Goal: Task Accomplishment & Management: Complete application form

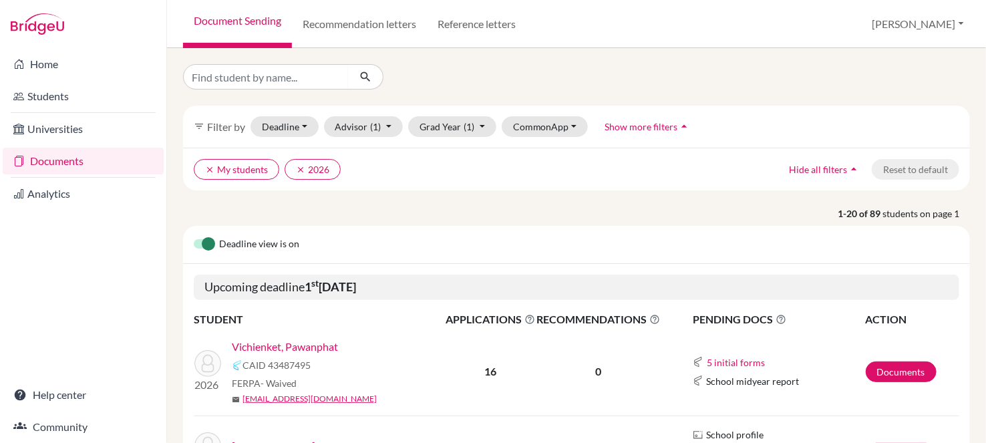
click at [268, 342] on link "Vichienket, Pawanphat" at bounding box center [285, 347] width 106 height 16
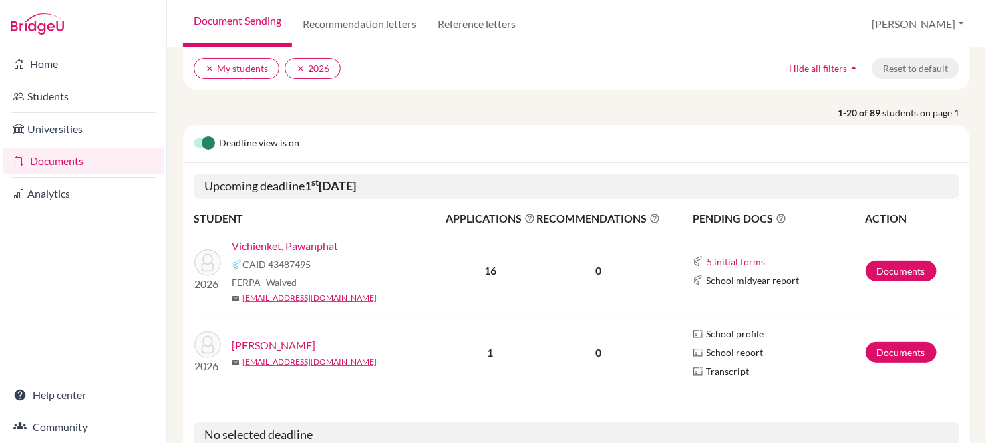
scroll to position [133, 0]
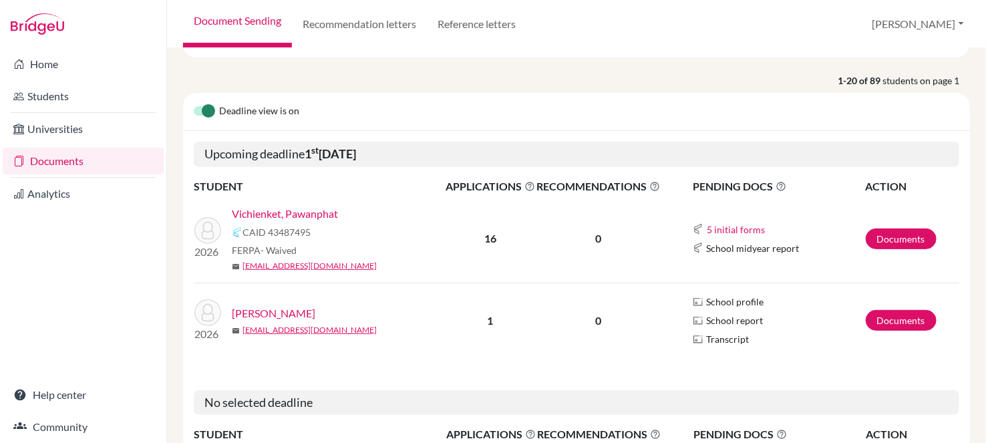
click at [335, 225] on div "CAID 43487495" at bounding box center [343, 233] width 223 height 16
click at [329, 213] on link "Vichienket, Pawanphat" at bounding box center [285, 214] width 106 height 16
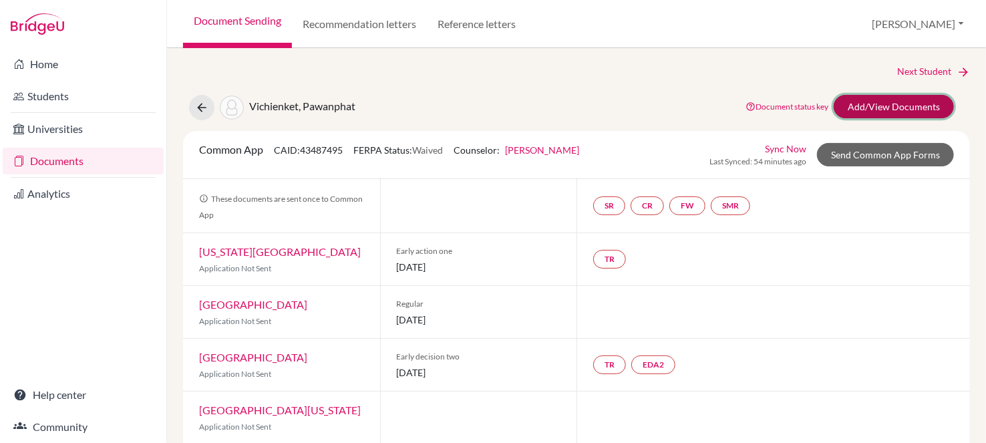
click at [887, 110] on link "Add/View Documents" at bounding box center [894, 106] width 120 height 23
click at [776, 150] on link "Sync Now" at bounding box center [785, 149] width 41 height 14
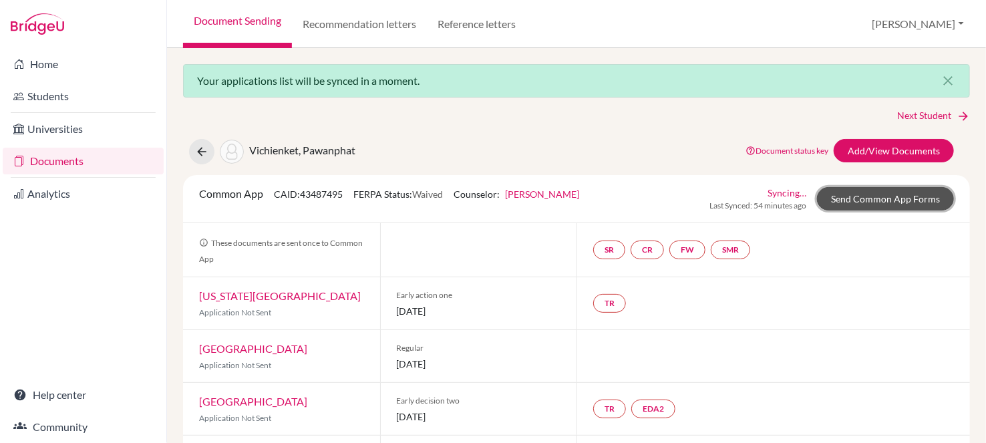
click at [847, 195] on link "Send Common App Forms" at bounding box center [885, 198] width 137 height 23
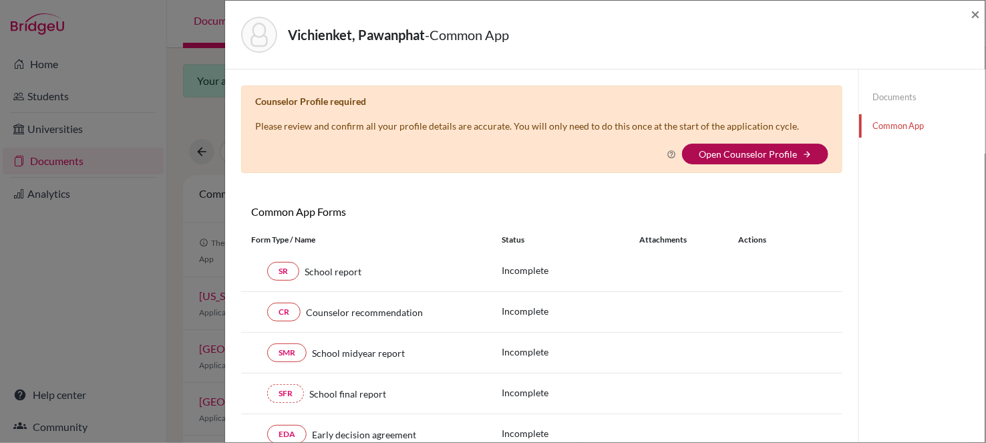
click at [752, 152] on link "Open Counselor Profile" at bounding box center [748, 153] width 98 height 11
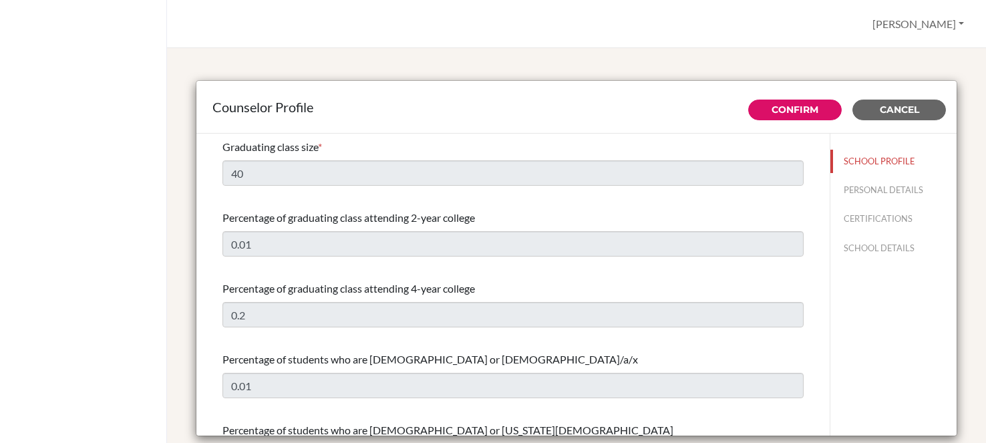
select select "0"
select select "251021"
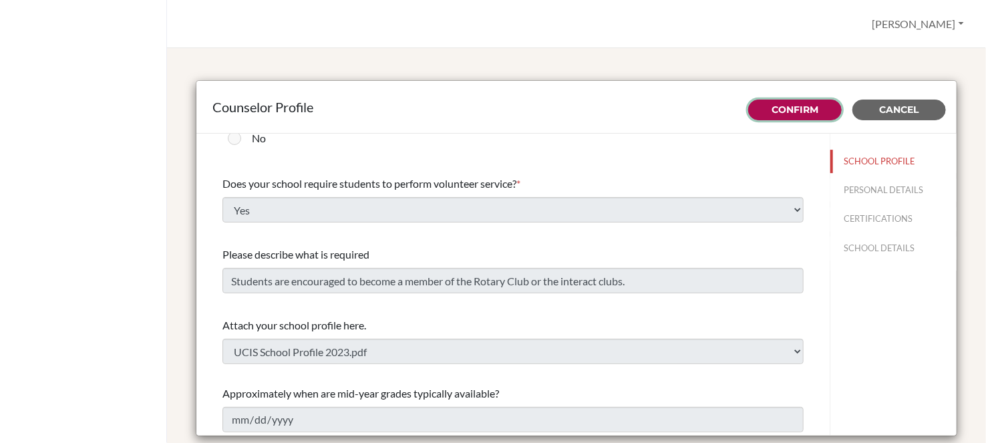
click at [774, 110] on link "Confirm" at bounding box center [795, 110] width 47 height 12
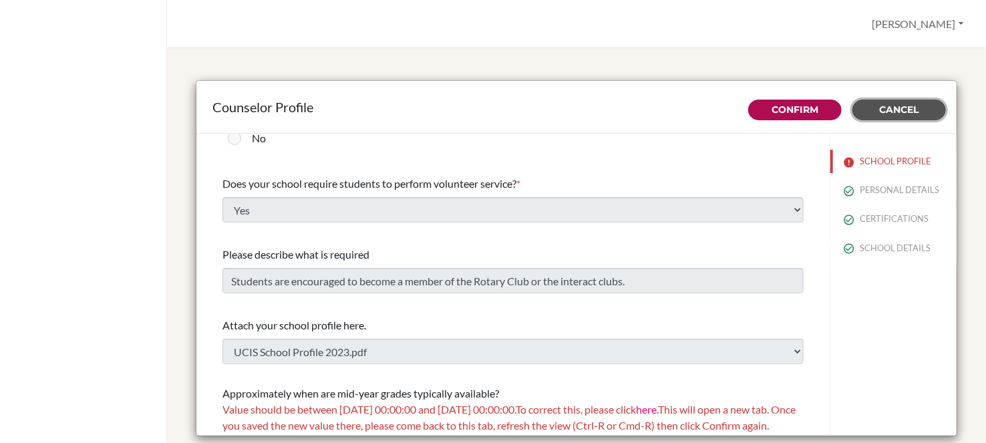
click at [885, 109] on span "Cancel" at bounding box center [899, 110] width 39 height 12
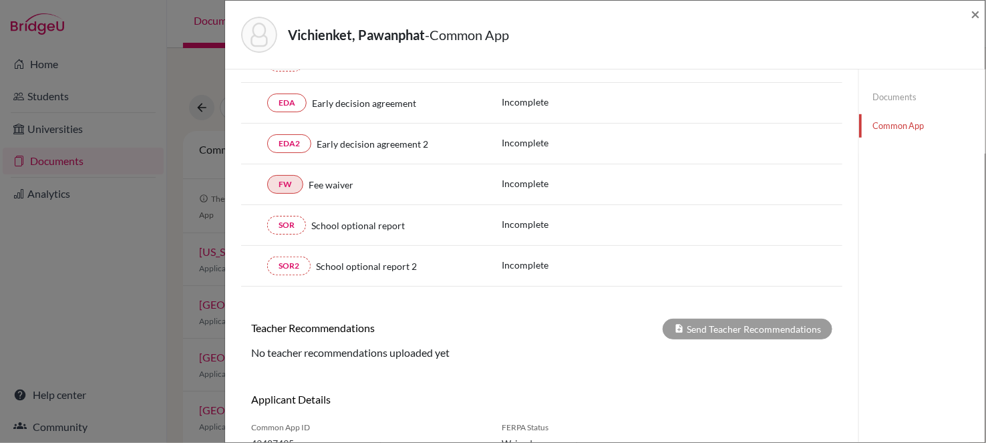
scroll to position [325, 0]
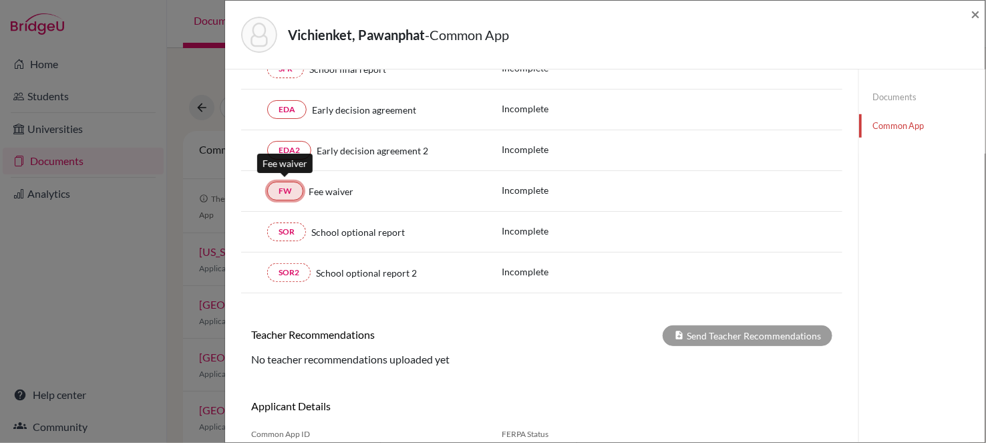
click at [283, 195] on link "FW" at bounding box center [285, 191] width 36 height 19
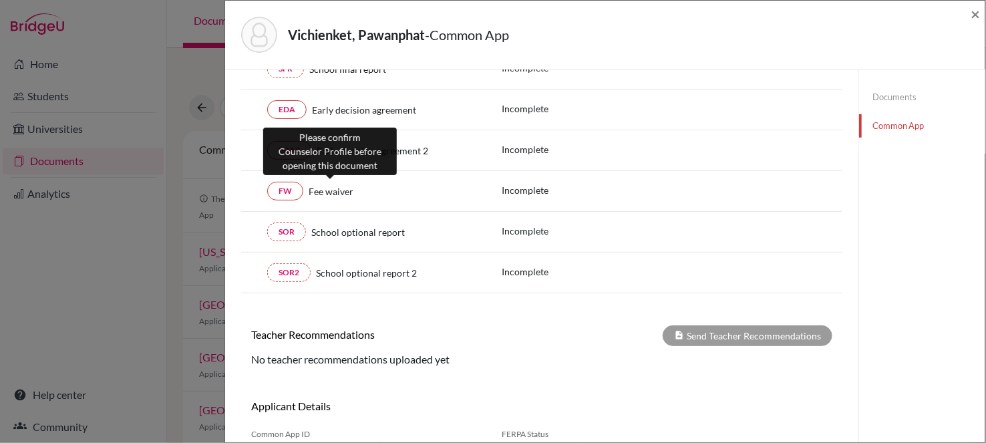
click at [314, 186] on span "Fee waiver" at bounding box center [331, 191] width 45 height 14
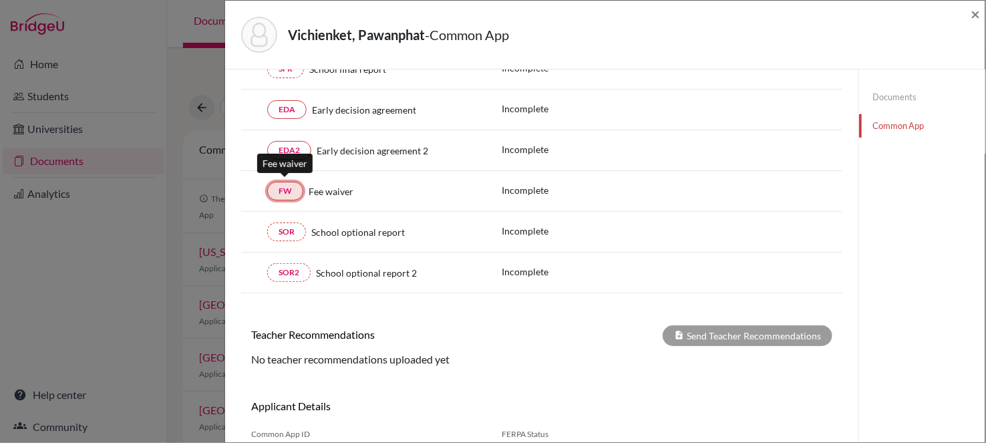
click at [281, 184] on link "FW" at bounding box center [285, 191] width 36 height 19
click at [326, 194] on div "FW Fee waiver" at bounding box center [366, 191] width 231 height 19
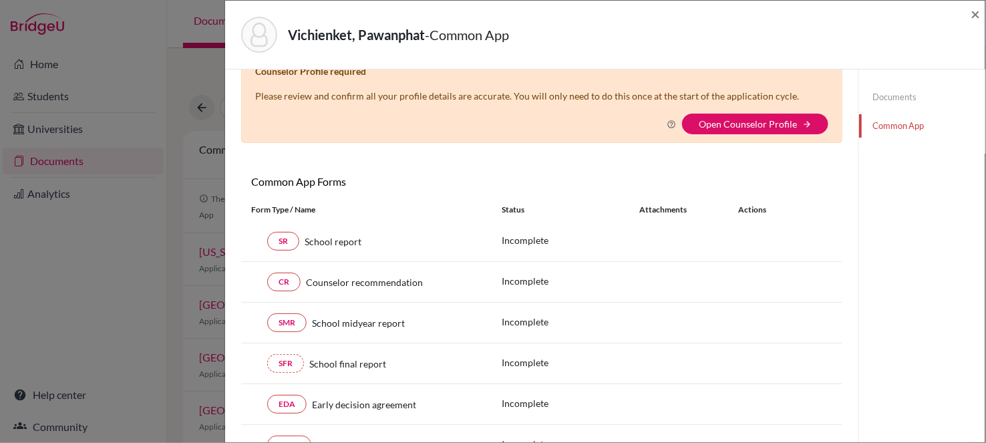
scroll to position [0, 0]
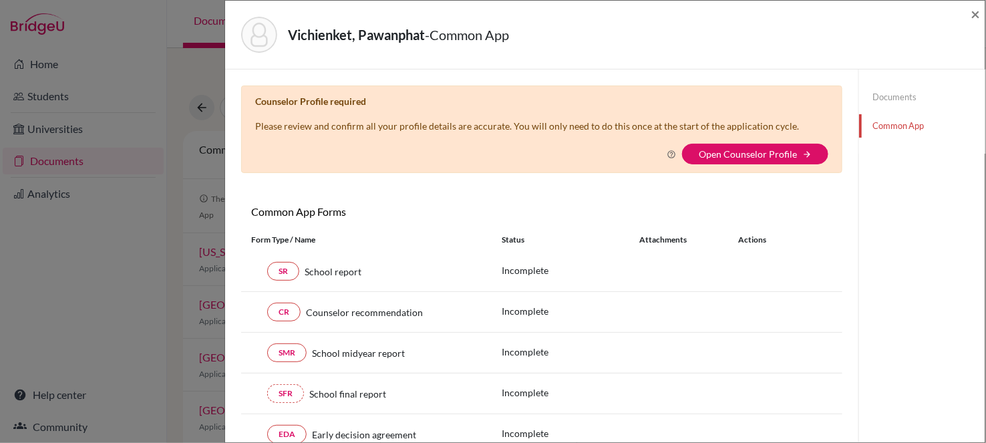
click at [891, 94] on link "Documents" at bounding box center [922, 97] width 126 height 23
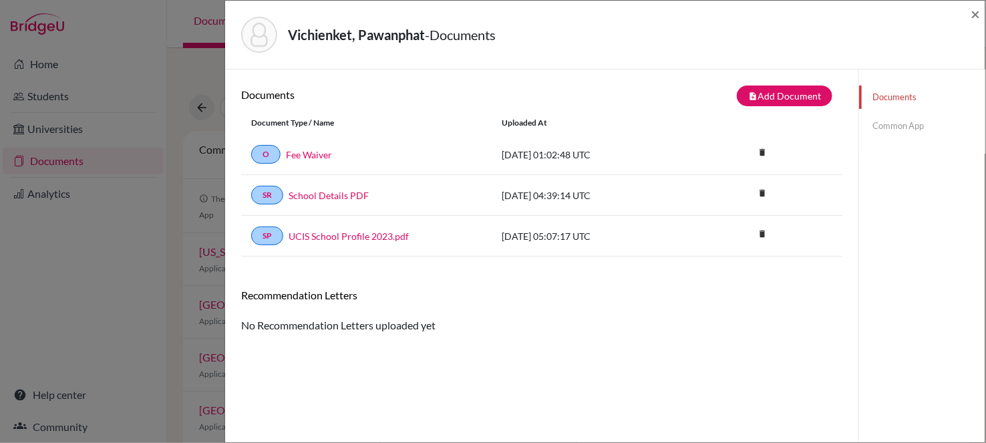
click at [880, 121] on link "Common App" at bounding box center [922, 125] width 126 height 23
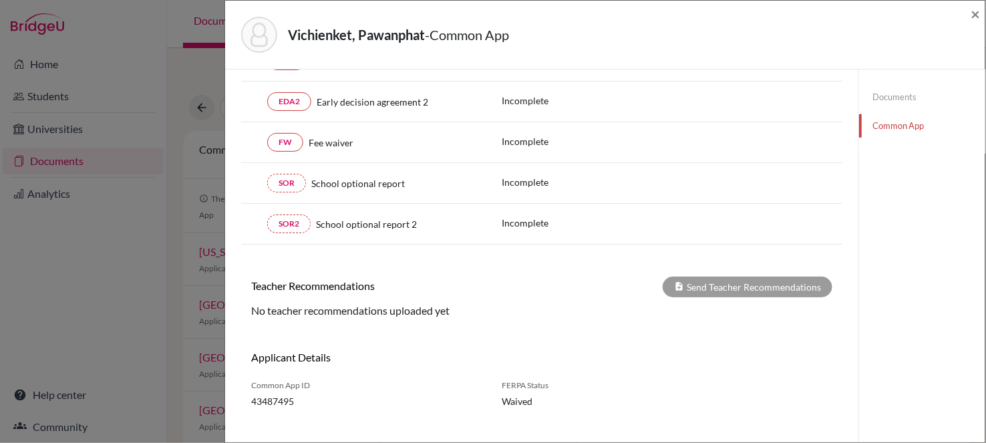
scroll to position [388, 0]
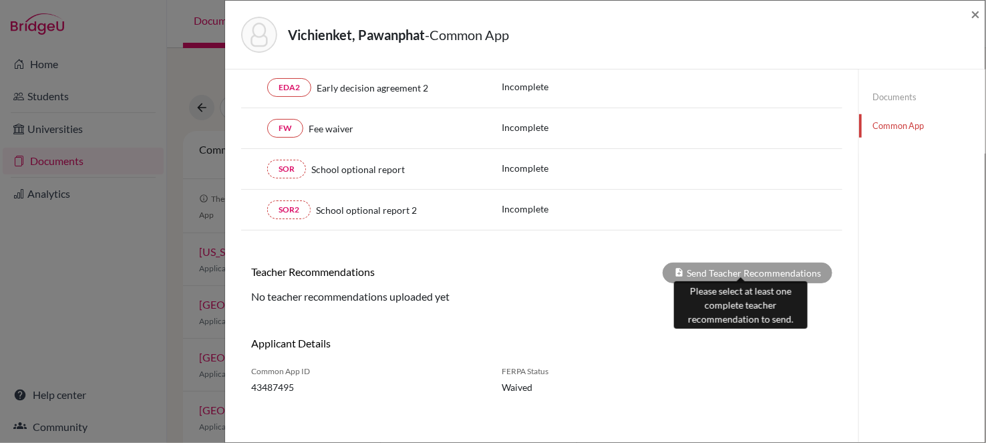
click at [688, 269] on div "Send Teacher Recommendations" at bounding box center [748, 273] width 170 height 21
click at [704, 267] on div "Send Teacher Recommendations" at bounding box center [748, 273] width 170 height 21
click at [688, 266] on div "Send Teacher Recommendations" at bounding box center [748, 273] width 170 height 21
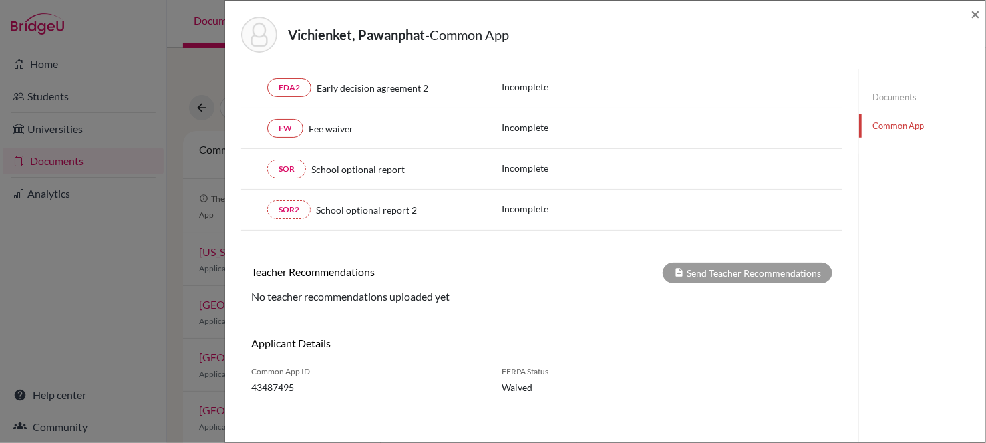
click at [895, 128] on link "Common App" at bounding box center [922, 125] width 126 height 23
